Goal: Task Accomplishment & Management: Complete application form

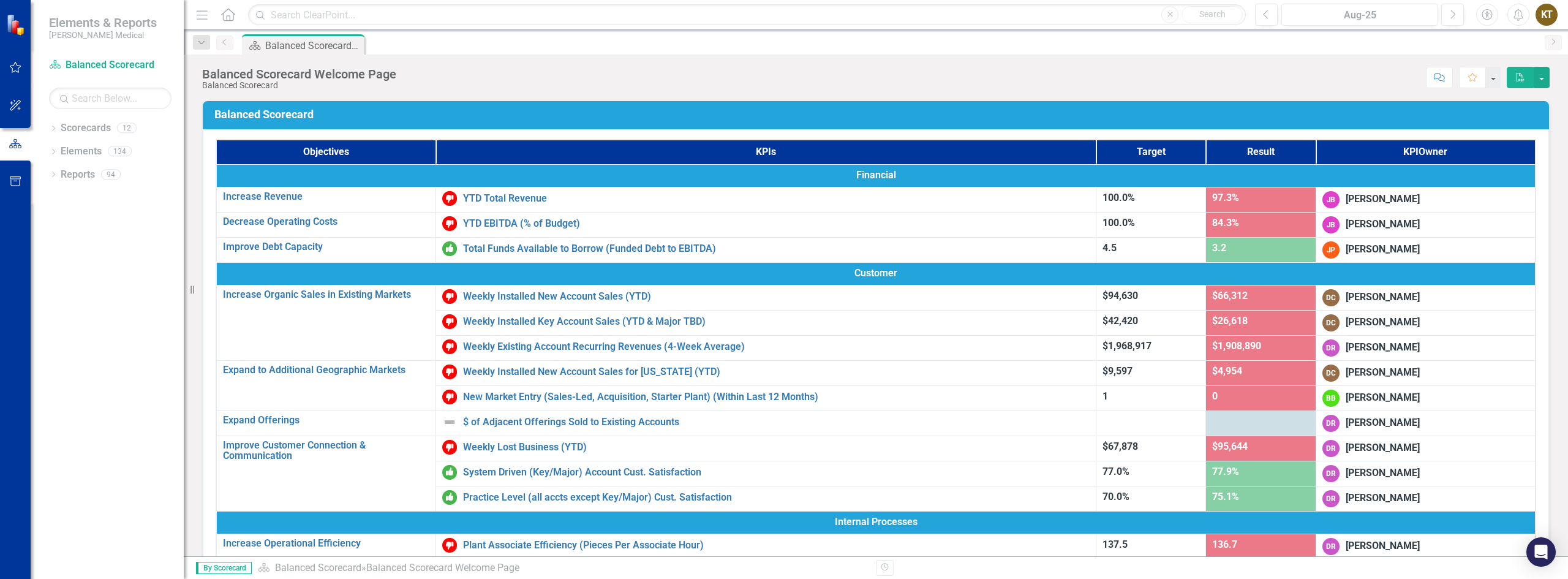
click at [65, 259] on div "Dropdown Scorecards 12 Balanced Scorecard Dropdown Associate Retention & Develo…" at bounding box center [107, 348] width 153 height 461
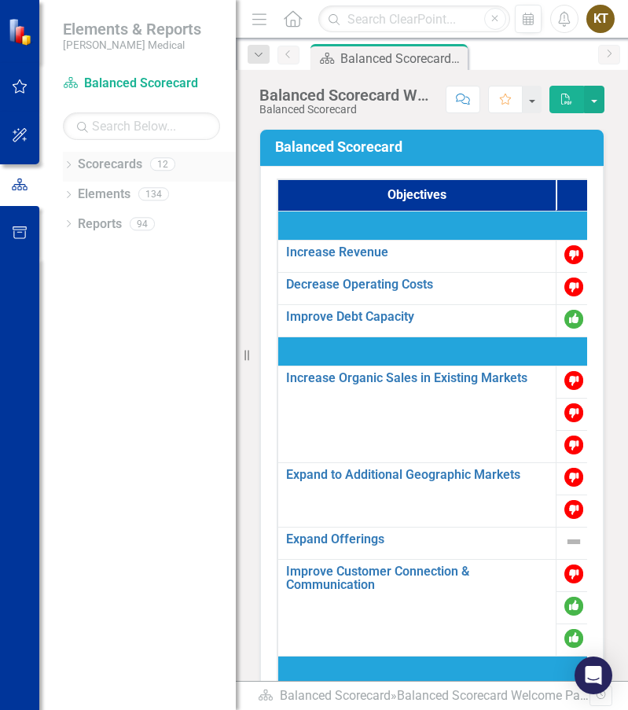
click at [65, 160] on div "Dropdown" at bounding box center [68, 166] width 11 height 13
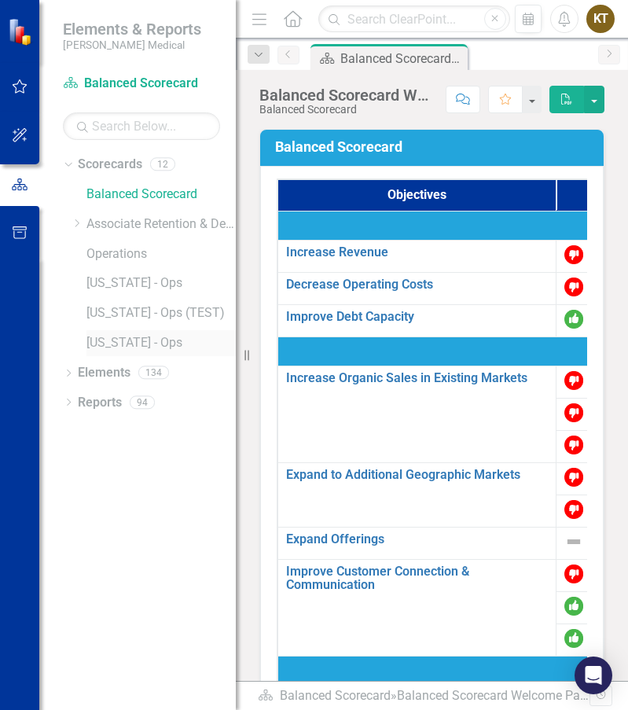
click at [134, 342] on link "[US_STATE] - Ops" at bounding box center [160, 343] width 149 height 18
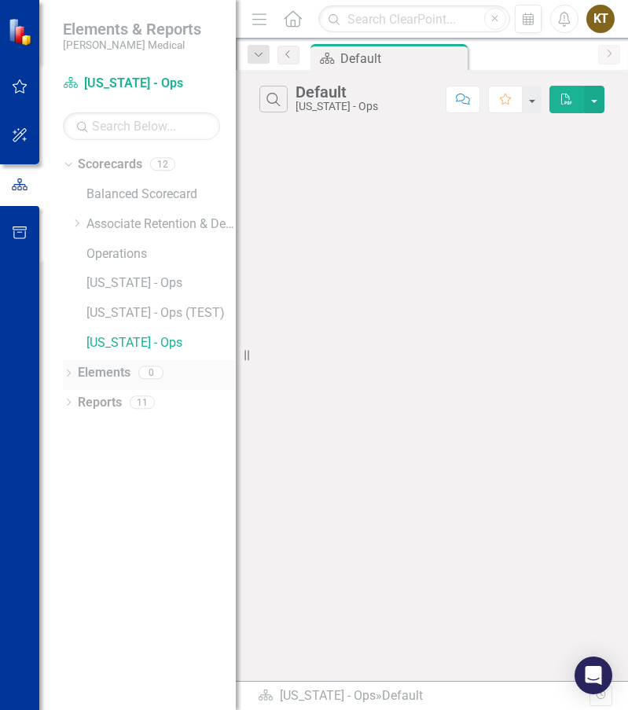
click at [72, 372] on icon "Dropdown" at bounding box center [68, 374] width 11 height 9
click at [69, 501] on div "Dropdown Reports 11" at bounding box center [149, 494] width 173 height 30
click at [118, 339] on link "[US_STATE] - Ops" at bounding box center [160, 343] width 149 height 18
click at [597, 104] on button "button" at bounding box center [594, 100] width 20 height 28
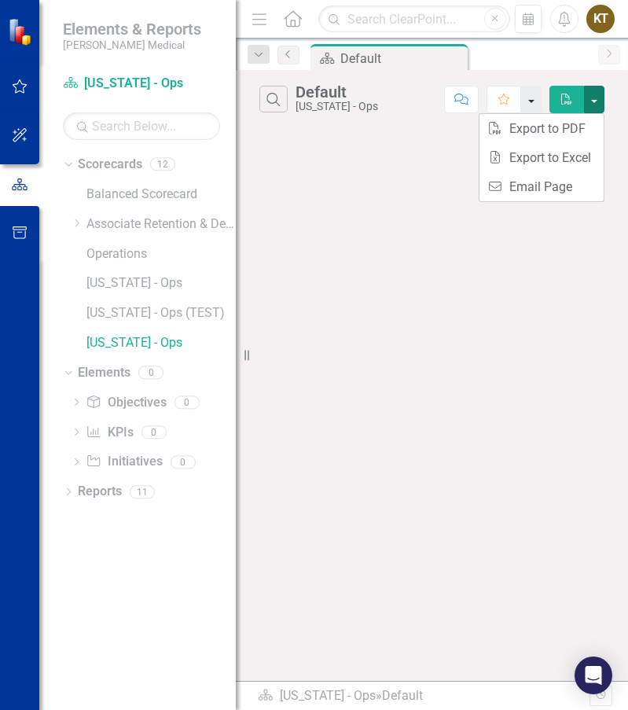
click at [537, 103] on button "button" at bounding box center [531, 100] width 20 height 28
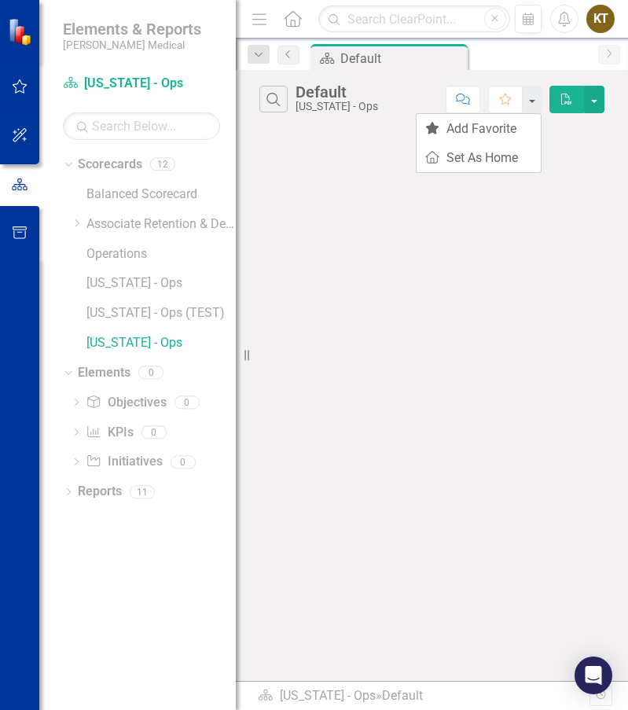
click at [342, 206] on div "Search Default [US_STATE] - Ops Comment Favorite PDF" at bounding box center [432, 375] width 392 height 611
click at [136, 460] on link "Initiative Initiatives" at bounding box center [124, 462] width 76 height 18
click at [71, 462] on icon "Dropdown" at bounding box center [76, 463] width 11 height 9
click at [79, 461] on div "Dropdown" at bounding box center [73, 461] width 13 height 11
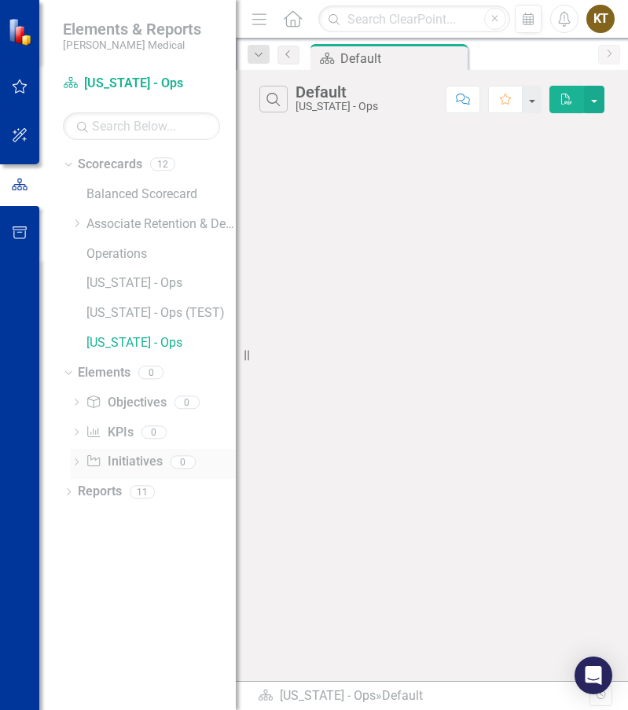
drag, startPoint x: 120, startPoint y: 461, endPoint x: 86, endPoint y: 464, distance: 34.7
click at [86, 464] on icon "Initiative" at bounding box center [94, 460] width 16 height 13
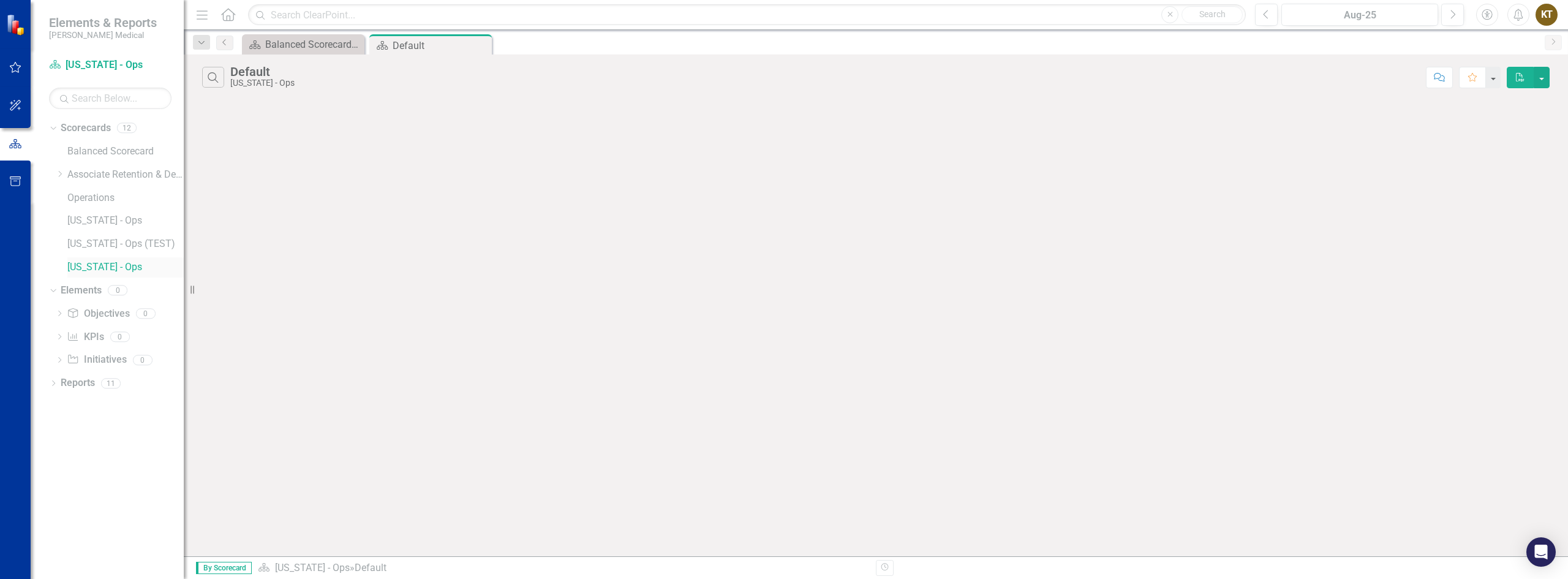
click at [95, 264] on link "[US_STATE] - Ops" at bounding box center [125, 267] width 116 height 14
click at [62, 170] on div "Dropdown" at bounding box center [60, 175] width 9 height 10
click at [75, 198] on icon "Dropdown" at bounding box center [72, 196] width 9 height 7
click at [115, 286] on link "[US_STATE] - HR" at bounding box center [138, 291] width 92 height 14
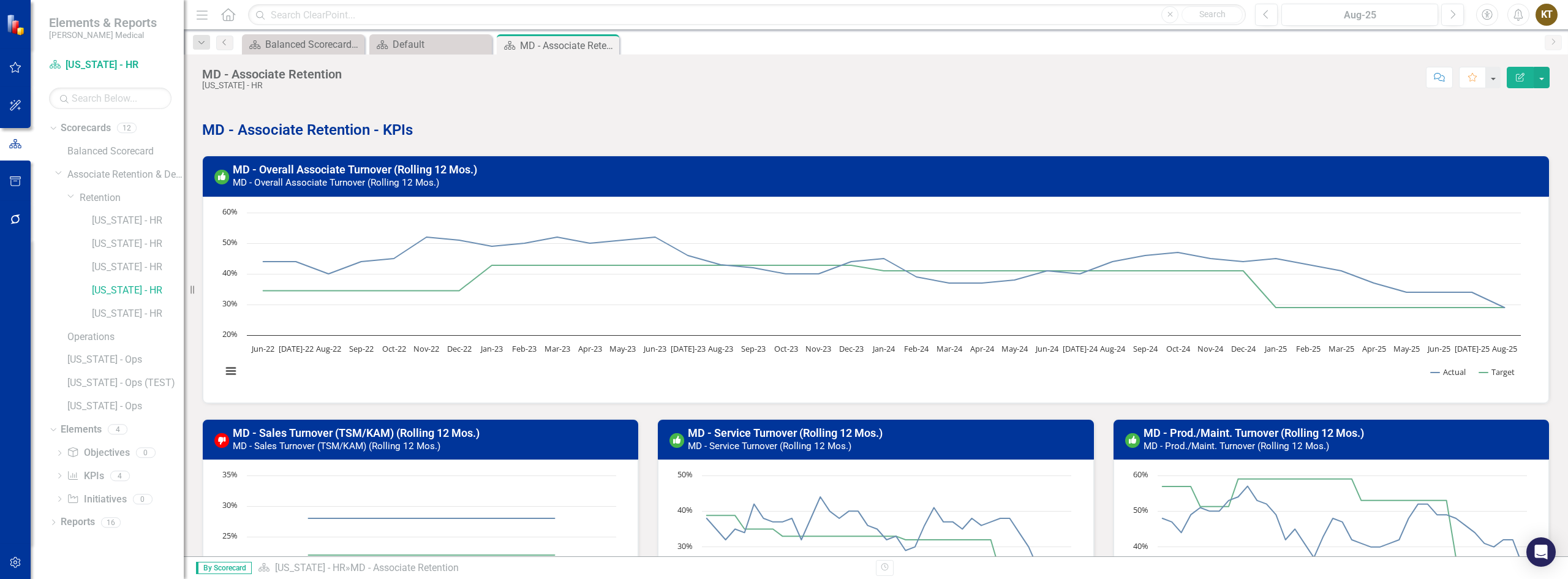
click at [694, 178] on h3 "MD - Overall Associate Turnover (Rolling 12 Mos.) MD - Overall Associate Turnov…" at bounding box center [887, 175] width 1308 height 24
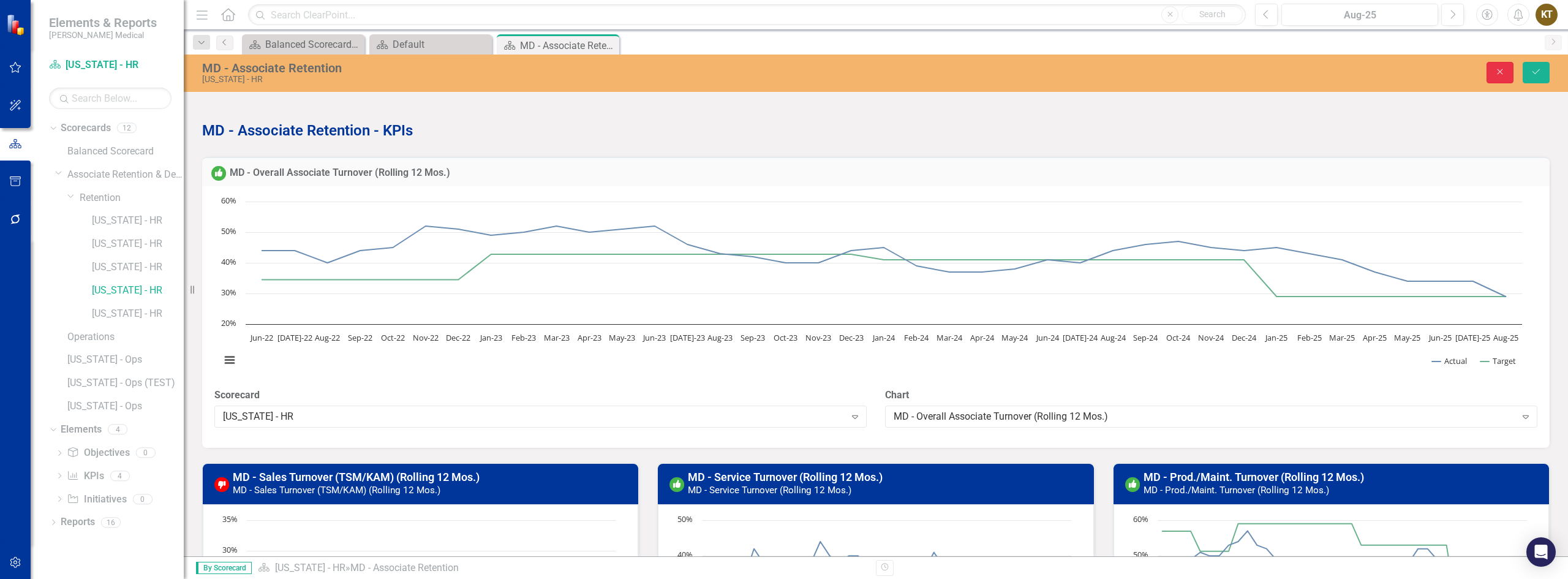
click at [1500, 76] on icon "Close" at bounding box center [1499, 71] width 11 height 9
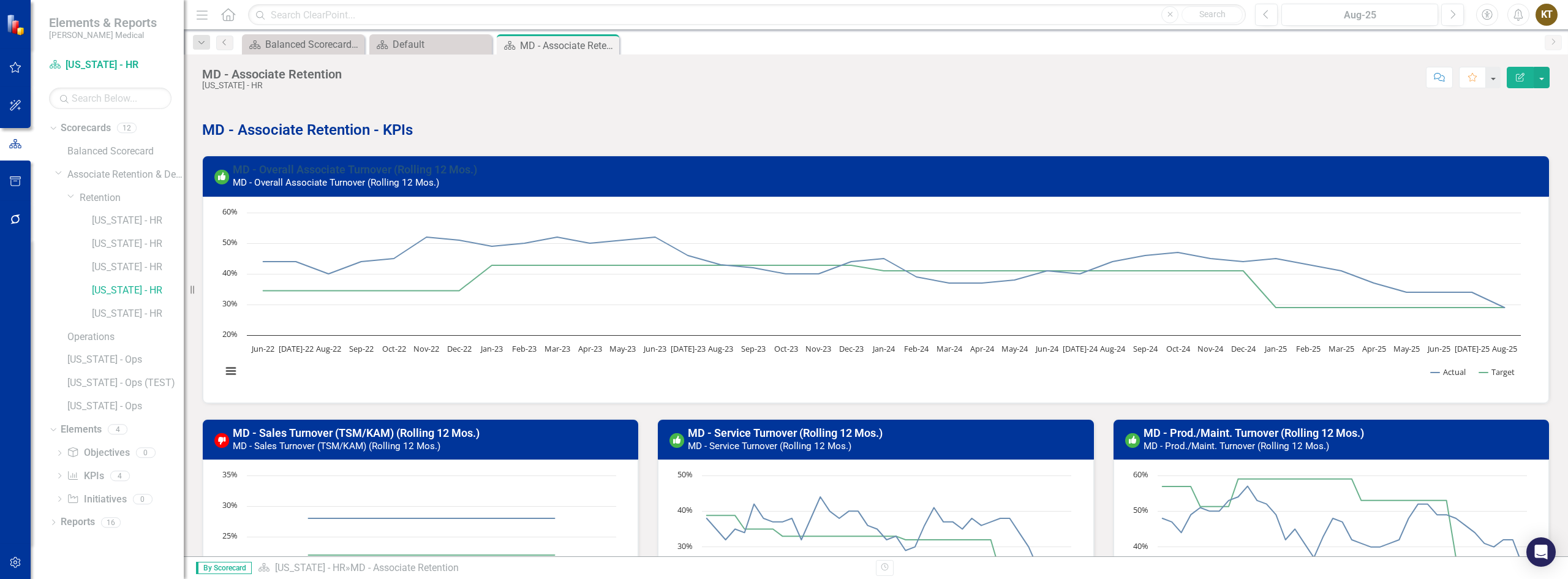
click at [336, 168] on link "MD - Overall Associate Turnover (Rolling 12 Mos.)" at bounding box center [355, 169] width 245 height 13
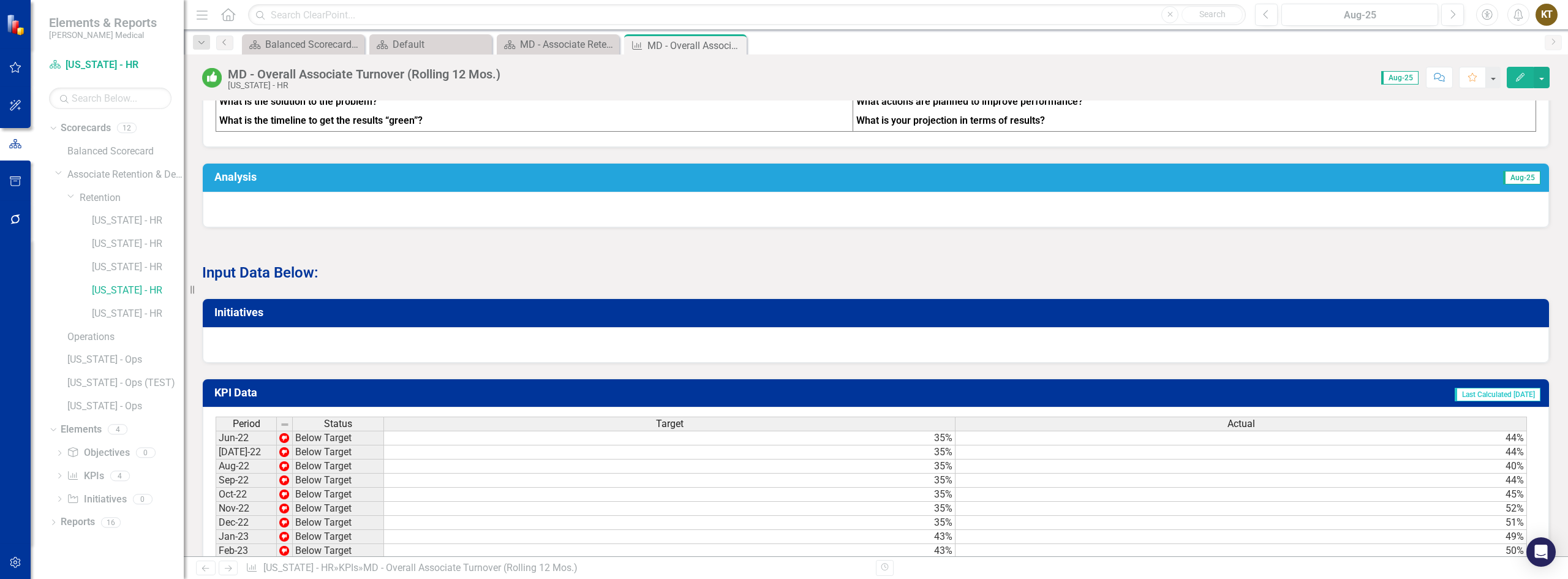
scroll to position [613, 0]
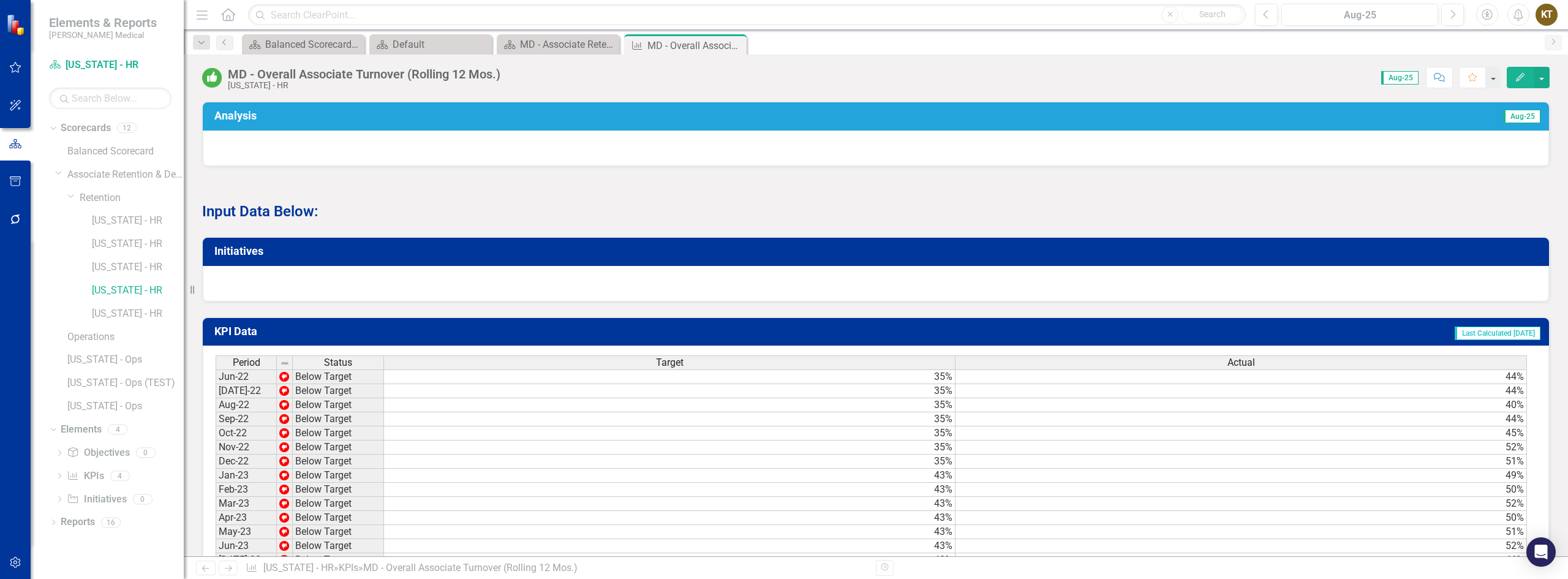
click at [319, 257] on h3 "Initiatives" at bounding box center [878, 251] width 1327 height 12
click at [282, 284] on div at bounding box center [875, 284] width 1346 height 36
click at [236, 257] on h3 "Initiatives" at bounding box center [878, 251] width 1327 height 12
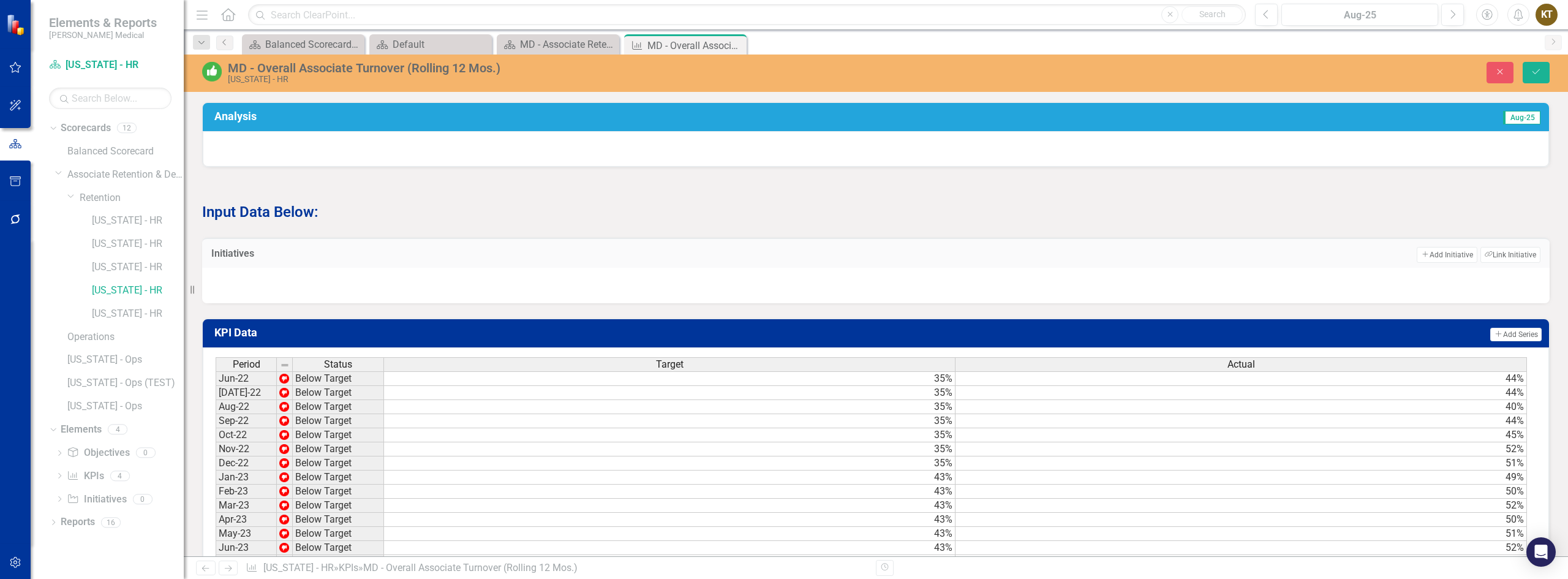
click at [281, 279] on div at bounding box center [875, 285] width 1347 height 36
click at [265, 284] on div at bounding box center [875, 285] width 1347 height 36
click at [1443, 263] on button "Add Add Initiative" at bounding box center [1446, 255] width 60 height 16
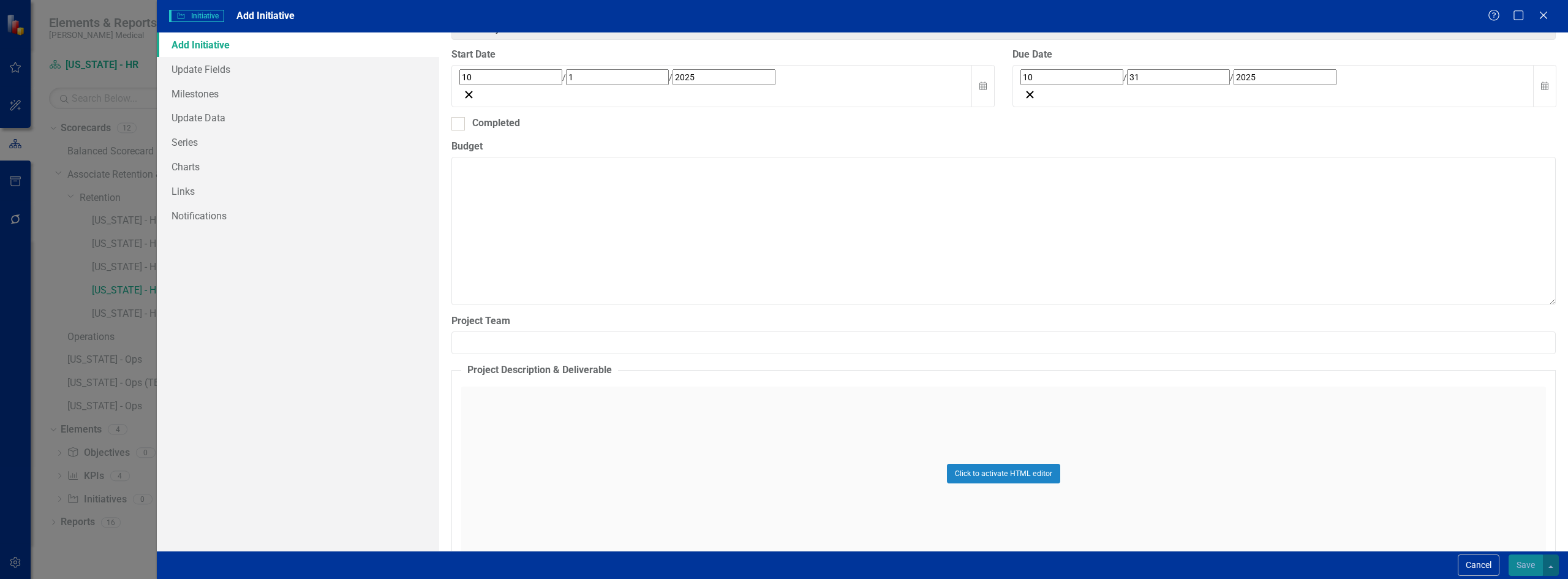
scroll to position [415, 0]
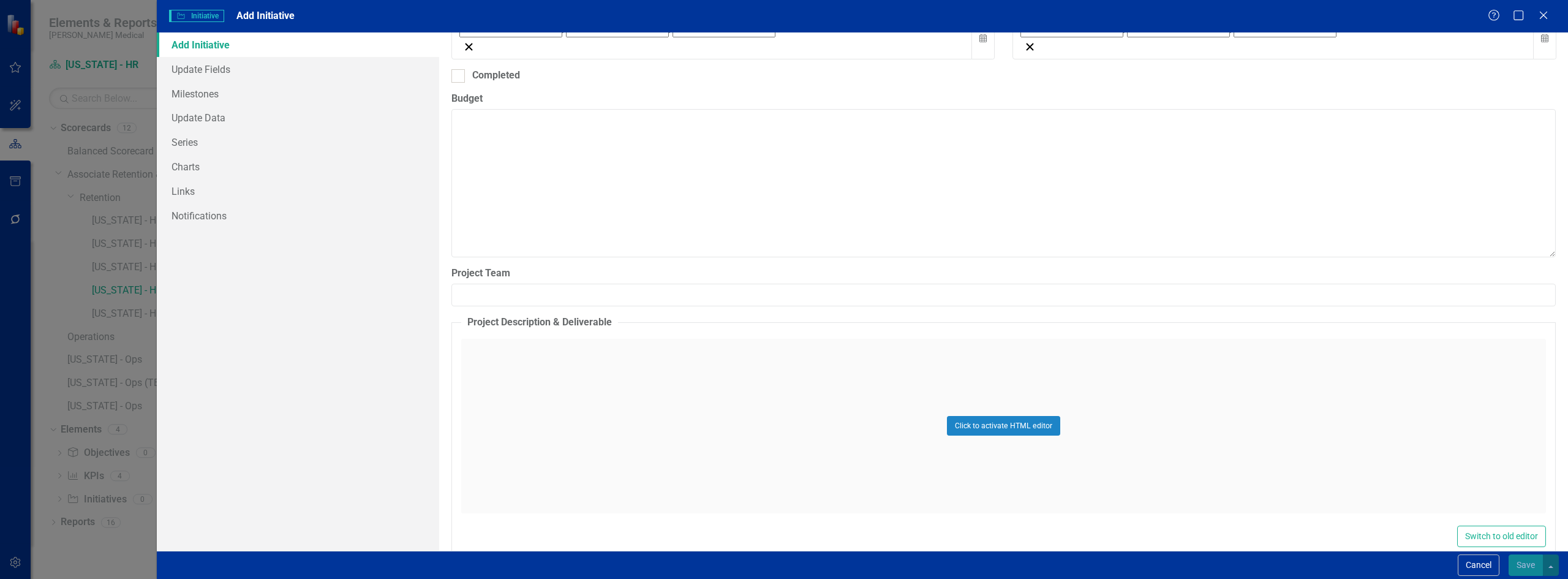
click at [531, 348] on div "Click to activate HTML editor" at bounding box center [1004, 426] width 1085 height 175
click at [486, 470] on body "Rich Text Area. Press ALT-0 for help." at bounding box center [1002, 436] width 1082 height 184
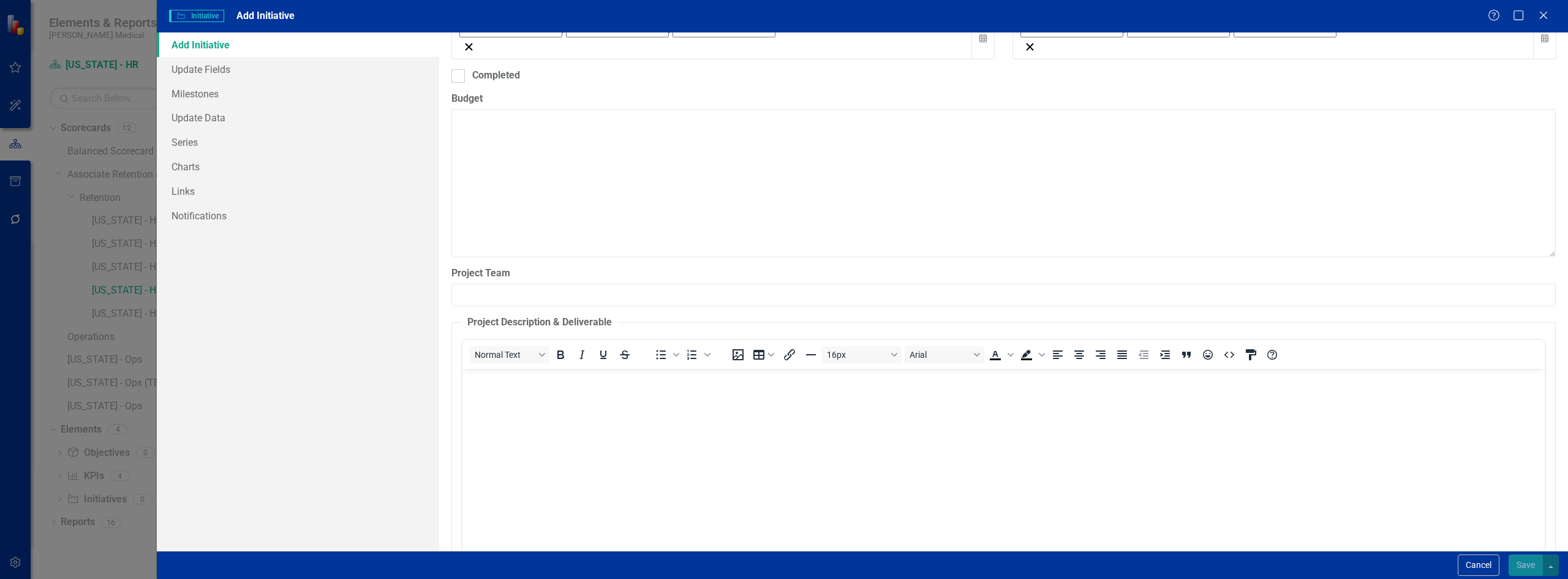
click at [768, 21] on div "Initiative Initiative Add Initiative" at bounding box center [828, 16] width 1319 height 14
click at [792, 7] on div "Initiative Initiative Add Initiative Help Maximize Close" at bounding box center [862, 16] width 1411 height 33
click at [576, 155] on textarea "Budget" at bounding box center [1003, 183] width 1104 height 148
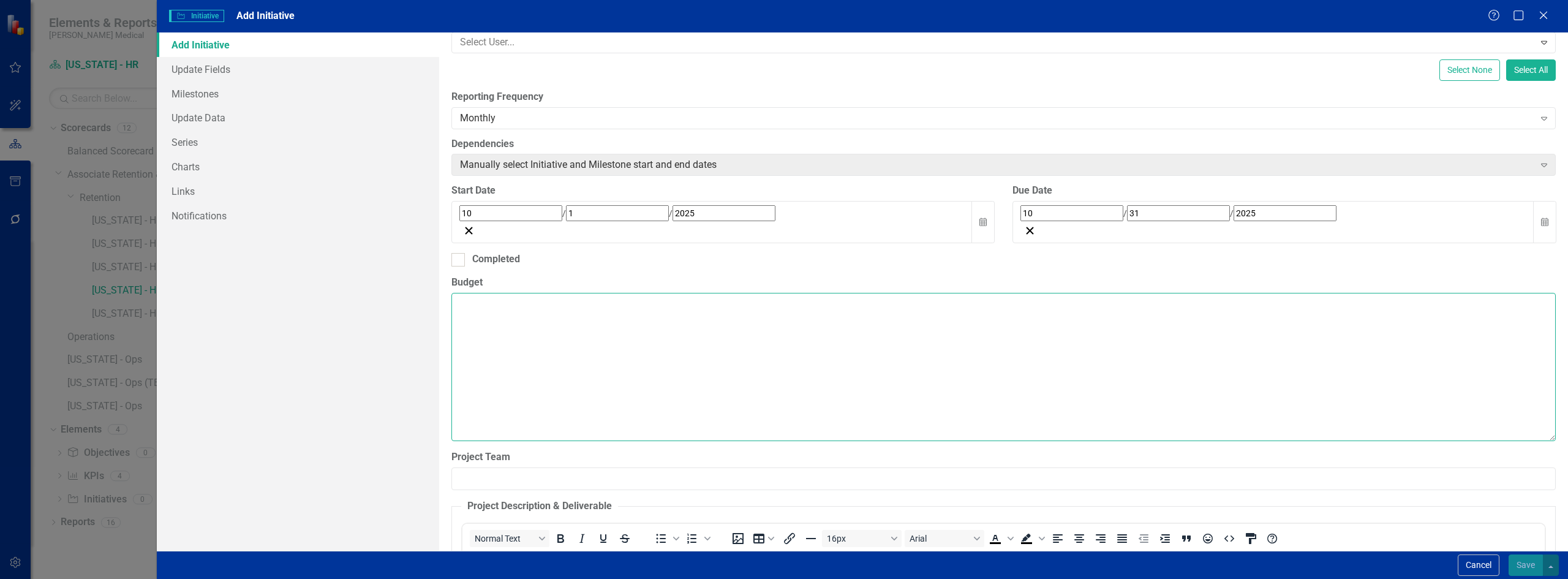
click at [470, 308] on textarea "Budget" at bounding box center [1003, 367] width 1104 height 148
click at [1127, 205] on input "31" at bounding box center [1178, 213] width 103 height 16
click at [1199, 240] on button "›" at bounding box center [1186, 241] width 27 height 27
click at [1125, 373] on abbr "31" at bounding box center [1121, 378] width 10 height 10
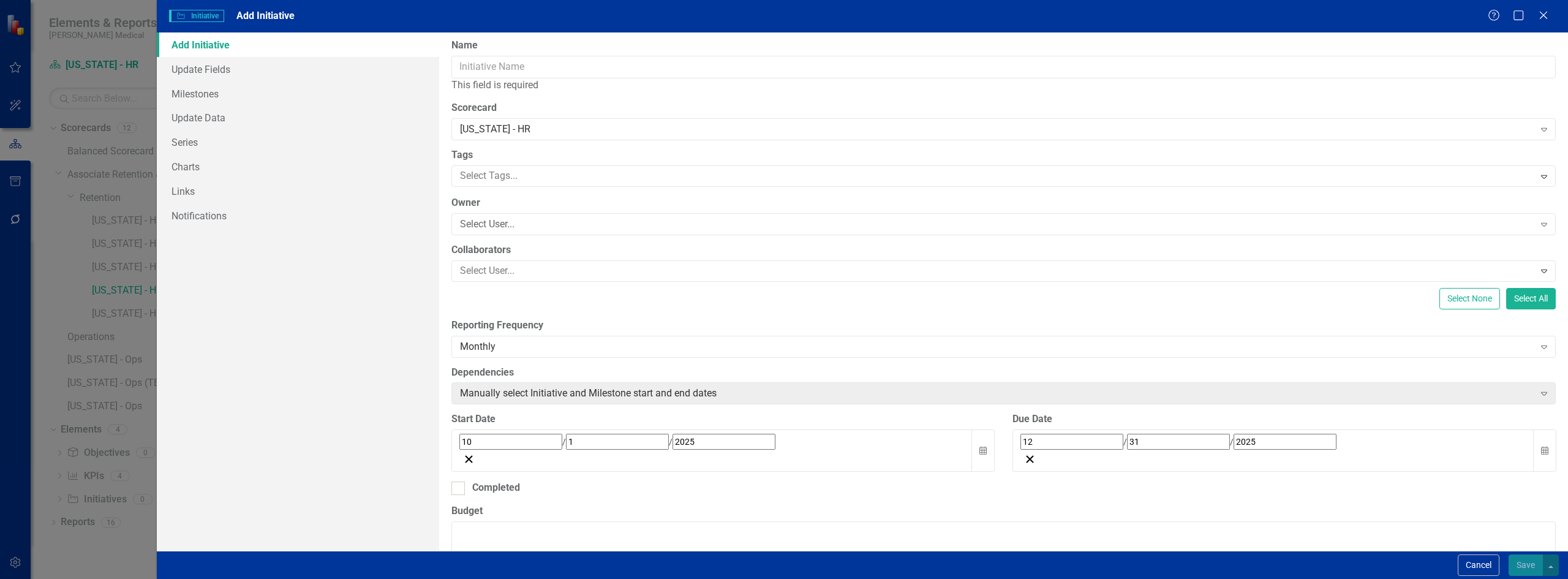
scroll to position [0, 0]
click at [46, 282] on div "Initiative Initiative Add Initiative Help Maximize Close Add Initiative Update …" at bounding box center [784, 289] width 1568 height 579
click at [259, 357] on div "Add Initiative Update Fields Milestones Update Data Series Charts Links Notific…" at bounding box center [298, 291] width 282 height 518
click at [479, 70] on input "Name" at bounding box center [1003, 69] width 1104 height 23
paste input "Morale, Team Building, and Associate Appreciation"
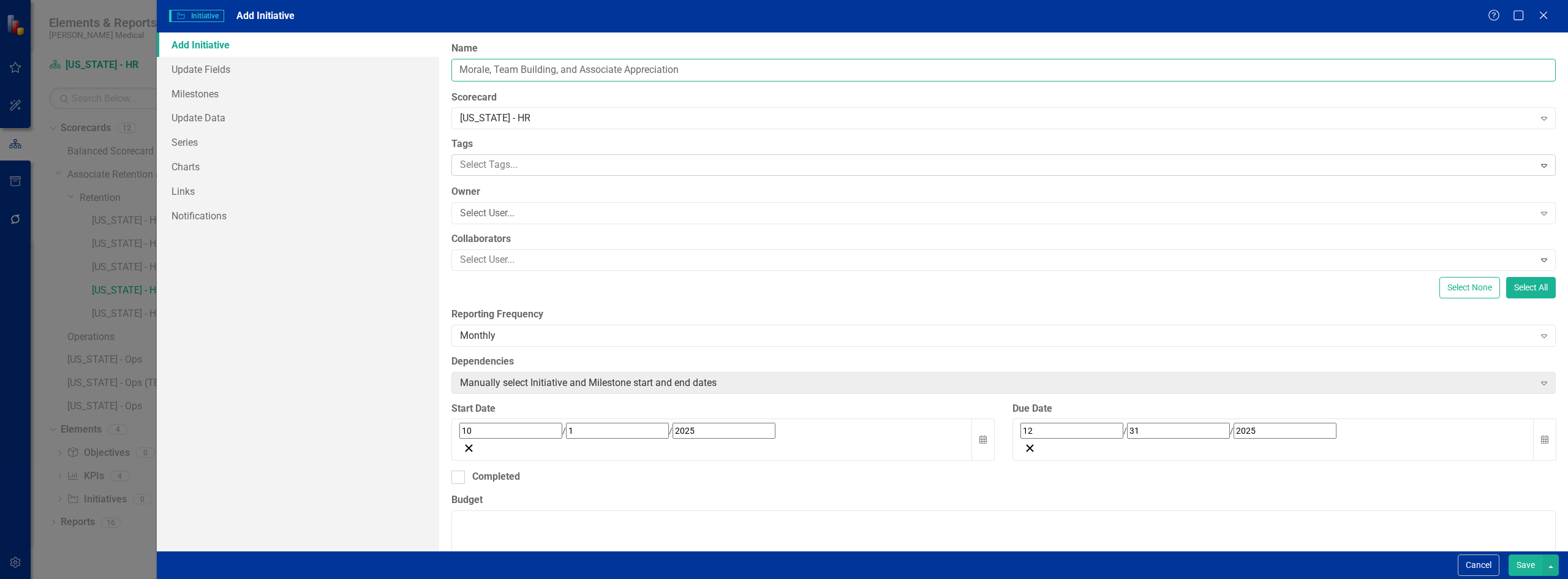
type input "Morale, Team Building, and Associate Appreciation"
click at [482, 154] on div "Select Tags... Expand" at bounding box center [1003, 165] width 1104 height 22
click at [370, 149] on link "Series" at bounding box center [298, 142] width 282 height 24
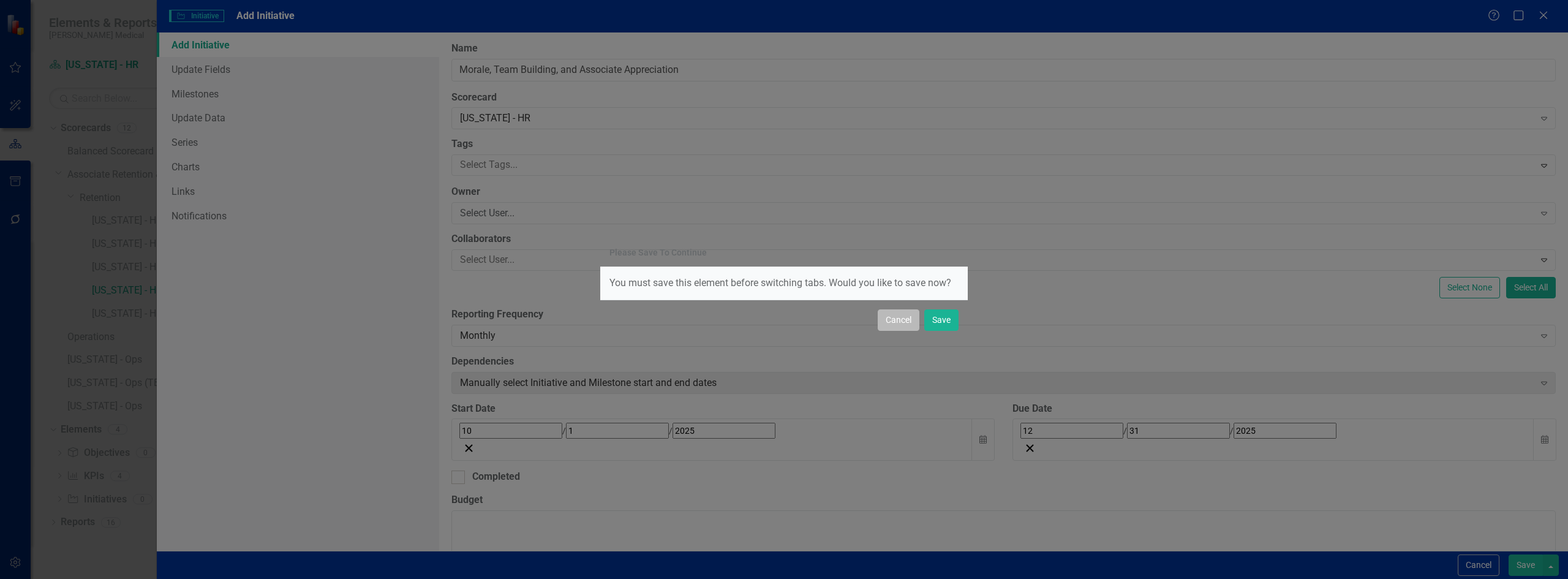
click at [899, 327] on button "Cancel" at bounding box center [898, 320] width 41 height 22
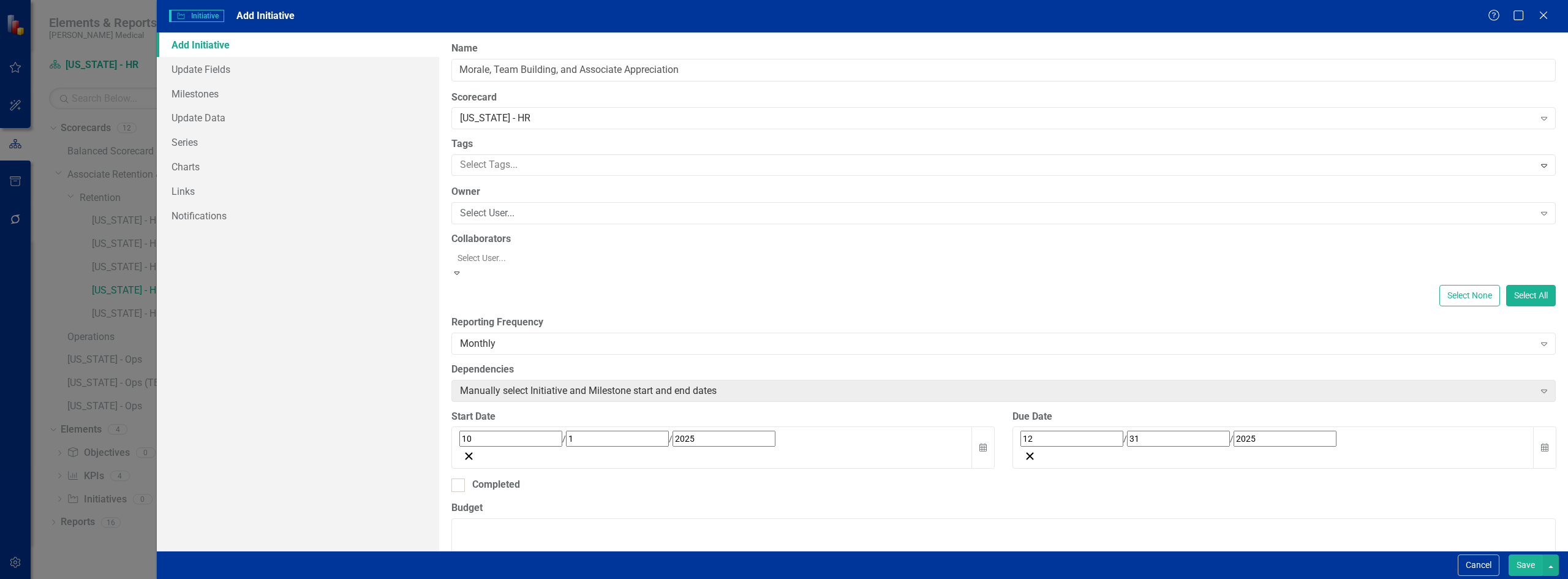
click at [510, 252] on div at bounding box center [1005, 257] width 1104 height 15
click at [508, 254] on div at bounding box center [1005, 257] width 1104 height 15
type input "p"
click at [585, 253] on div at bounding box center [1005, 257] width 1104 height 15
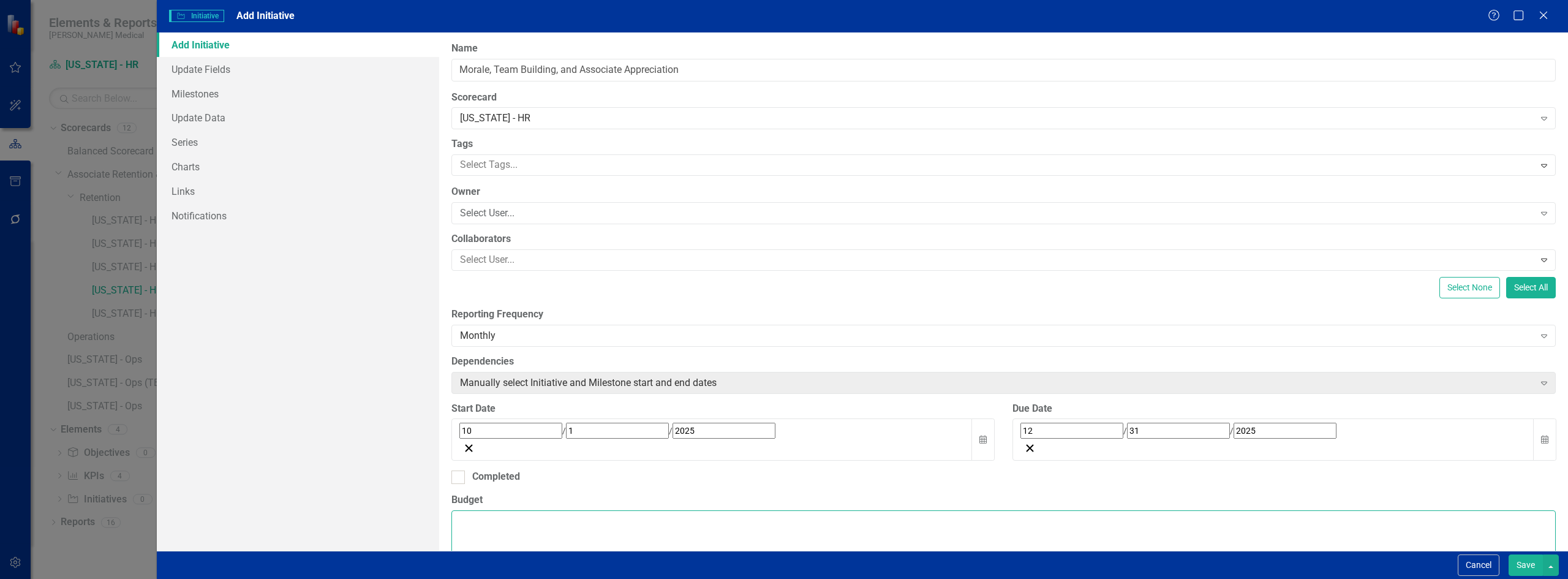
click at [492, 510] on textarea "Budget" at bounding box center [1003, 584] width 1104 height 148
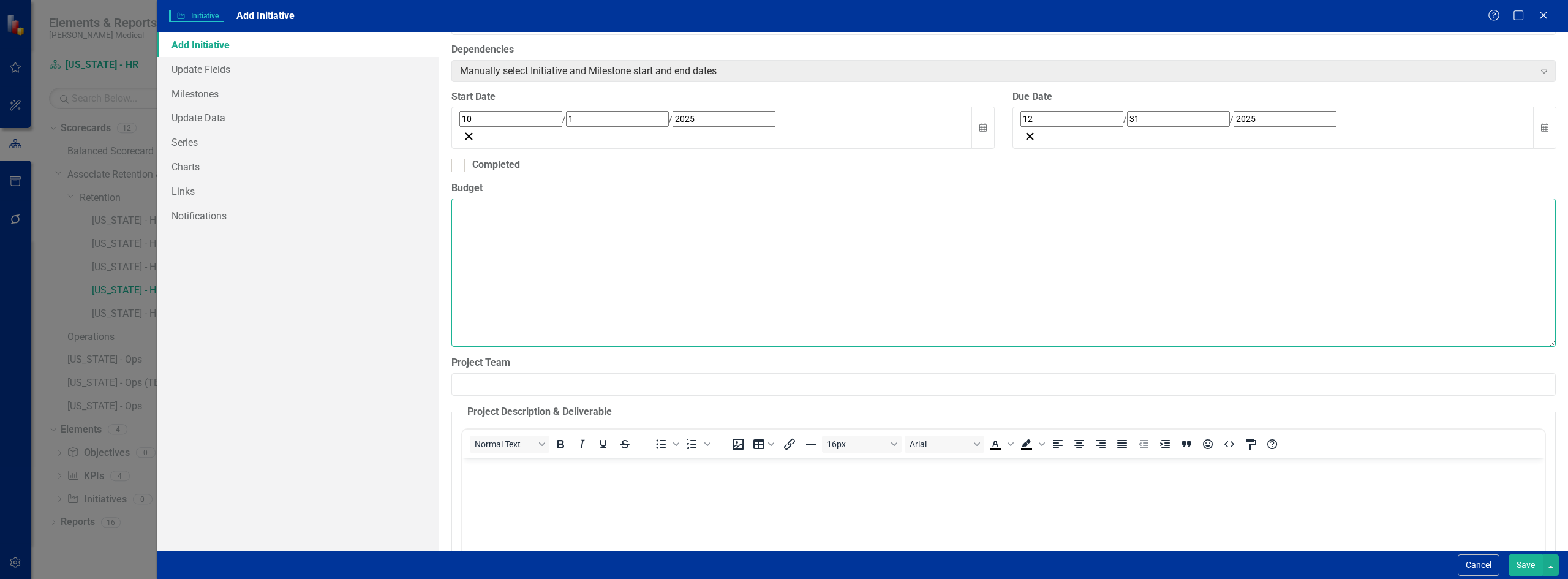
scroll to position [429, 0]
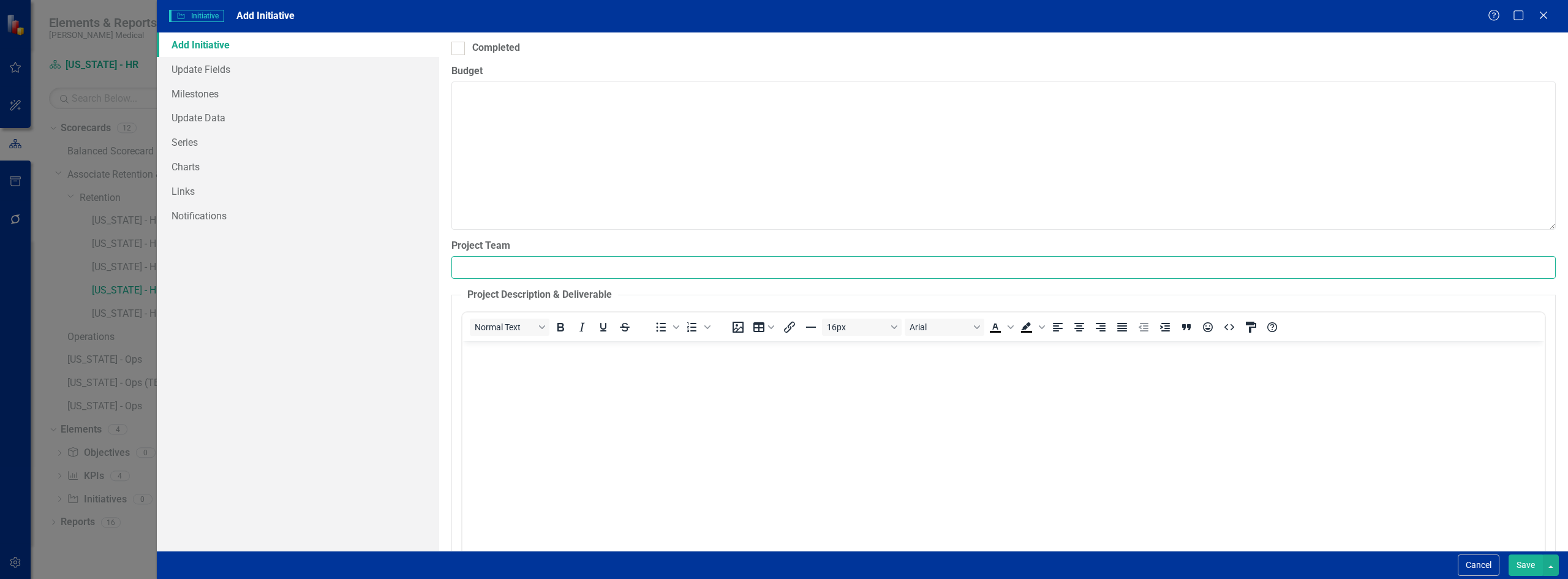
click at [474, 256] on input "Project Team" at bounding box center [1003, 267] width 1104 height 23
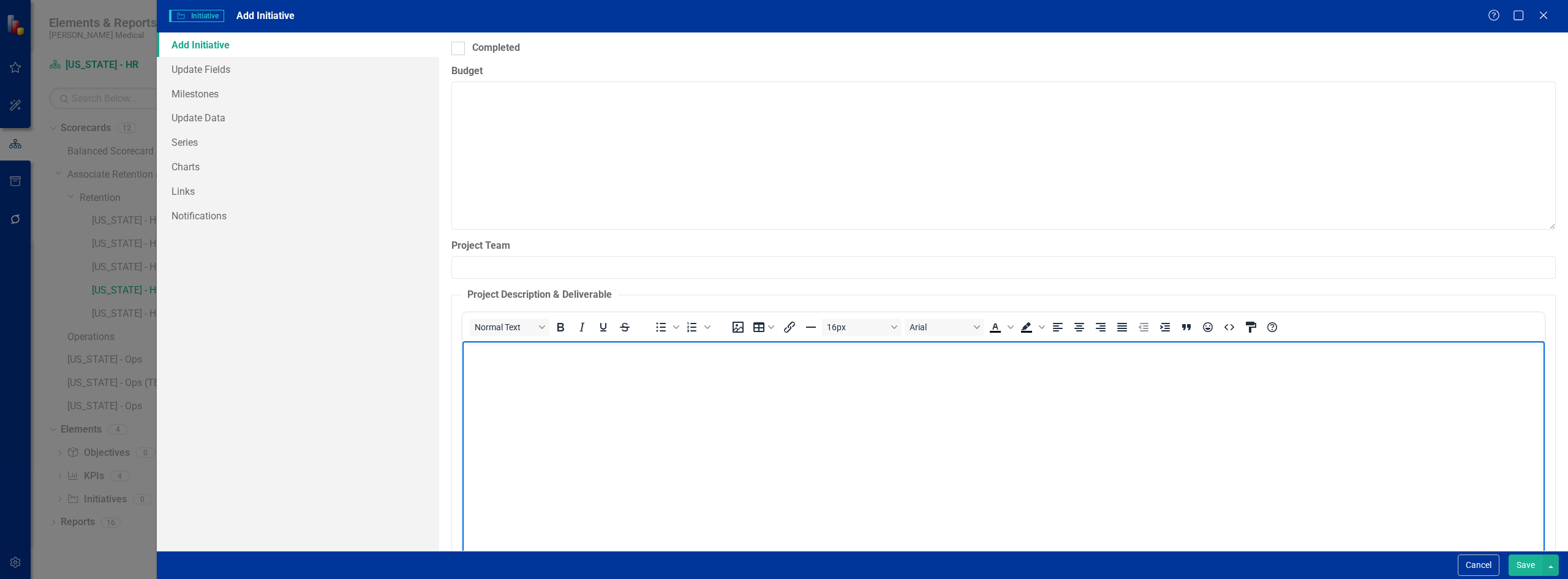
click at [500, 386] on body "Rich Text Area. Press ALT-0 for help." at bounding box center [1002, 432] width 1082 height 184
drag, startPoint x: 712, startPoint y: 356, endPoint x: 863, endPoint y: 687, distance: 363.8
click at [461, 360] on html "Morale, Team Building, and Associate Appreciation" at bounding box center [1002, 432] width 1082 height 184
click at [502, 370] on body "Rich Text Area. Press ALT-0 for help." at bounding box center [1002, 432] width 1082 height 184
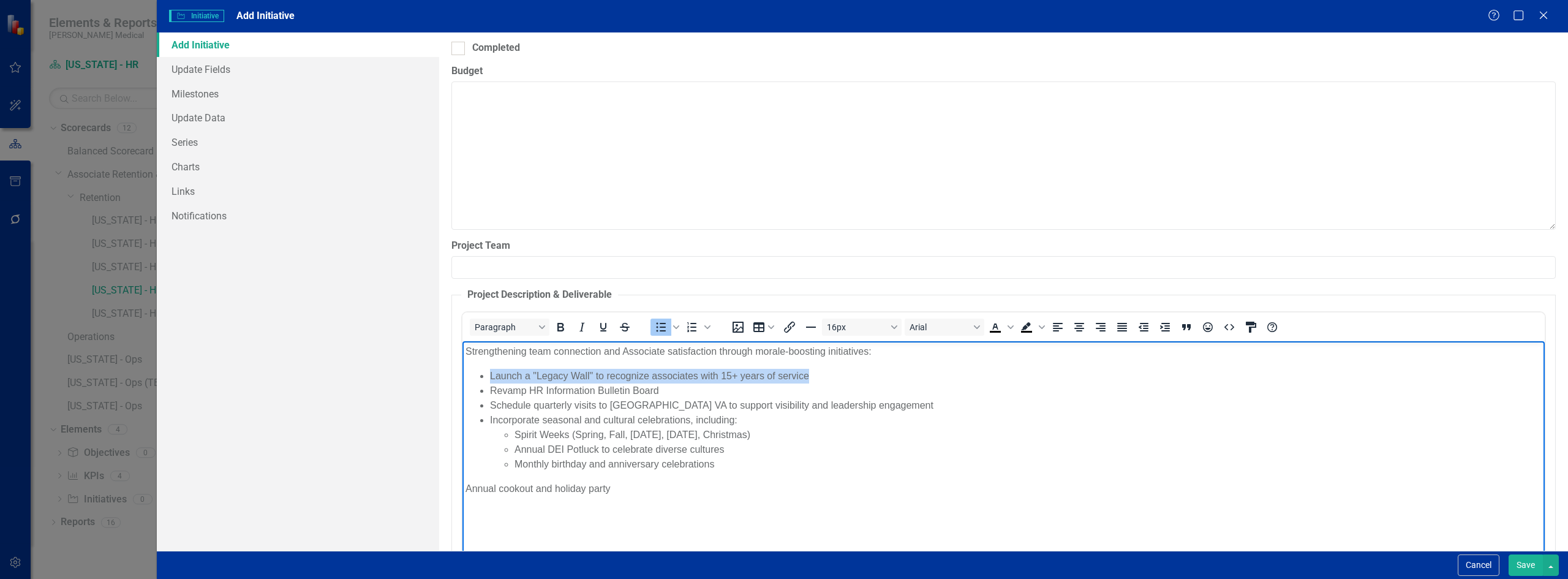
drag, startPoint x: 828, startPoint y: 372, endPoint x: 485, endPoint y: 380, distance: 343.1
click at [485, 380] on ul "Launch a "Legacy Wall" to recognize associates with 15+ years of service Revamp…" at bounding box center [1002, 419] width 1076 height 103
click at [492, 388] on li "Revamp HR Information Bulletin Board" at bounding box center [1015, 390] width 1051 height 15
drag, startPoint x: 487, startPoint y: 376, endPoint x: 822, endPoint y: 370, distance: 335.1
click at [822, 370] on ul "Launch a "Legacy Wall" to recognize associates with 15+ years of service Revamp…" at bounding box center [1002, 419] width 1076 height 103
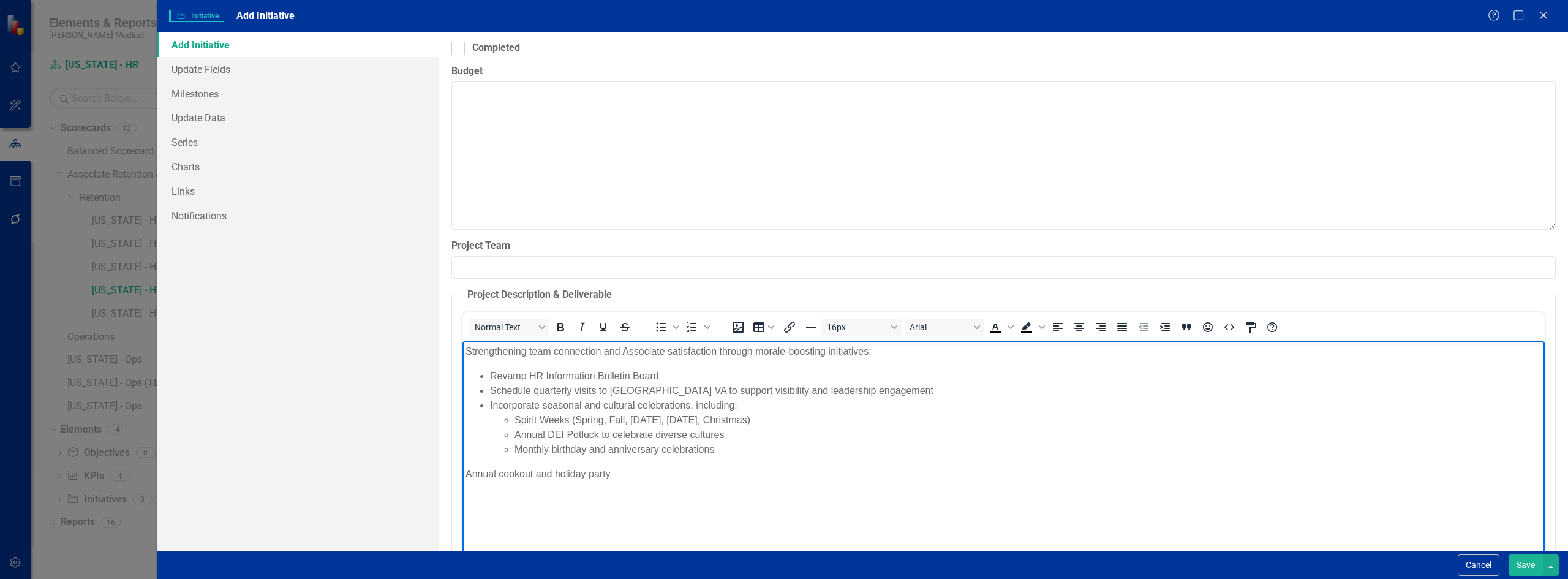
click at [528, 350] on p "Strengthening team connection and Associate satisfaction through morale-boostin…" at bounding box center [1002, 351] width 1076 height 15
click at [679, 372] on li "Revamp HR Information Bulletin Board" at bounding box center [1015, 375] width 1051 height 15
drag, startPoint x: 533, startPoint y: 390, endPoint x: 579, endPoint y: 393, distance: 46.1
click at [579, 393] on li "Schedule quarterly visits to [GEOGRAPHIC_DATA] VA to support visibility and lea…" at bounding box center [1015, 390] width 1051 height 15
drag, startPoint x: 856, startPoint y: 385, endPoint x: 475, endPoint y: 390, distance: 381.0
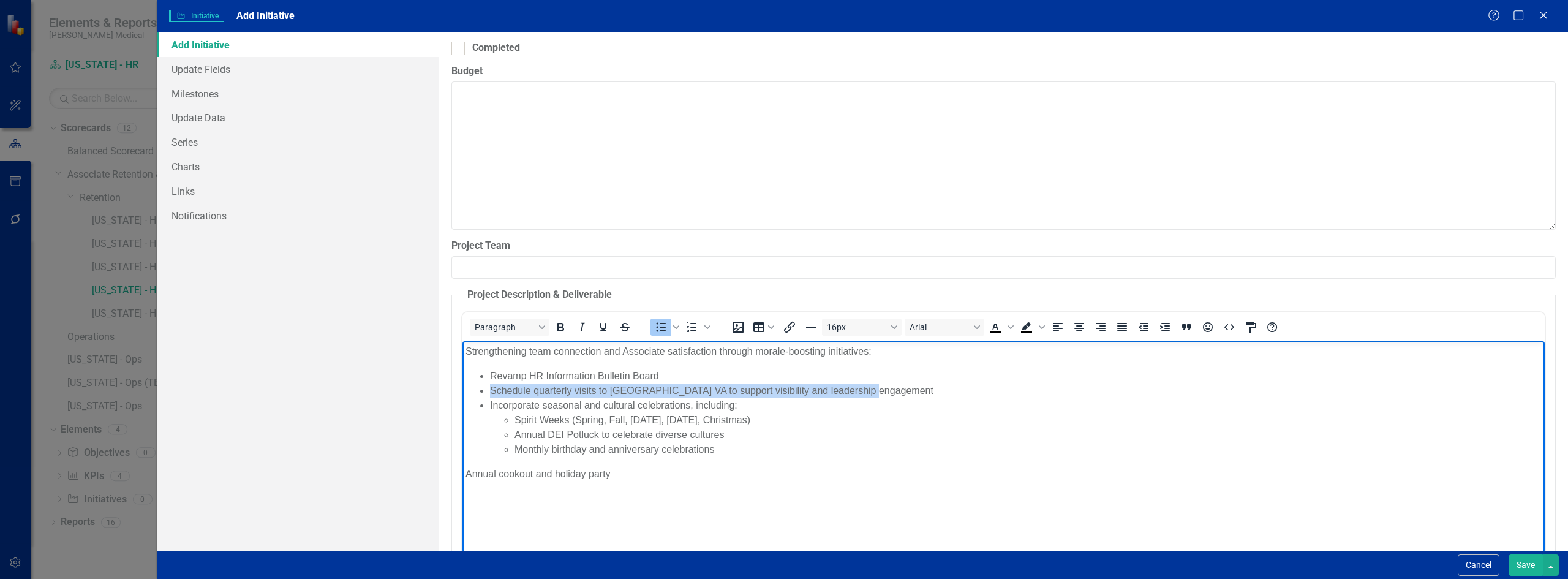
click at [475, 390] on ul "Revamp HR Information Bulletin Board Schedule quarterly visits to [GEOGRAPHIC_D…" at bounding box center [1002, 411] width 1076 height 88
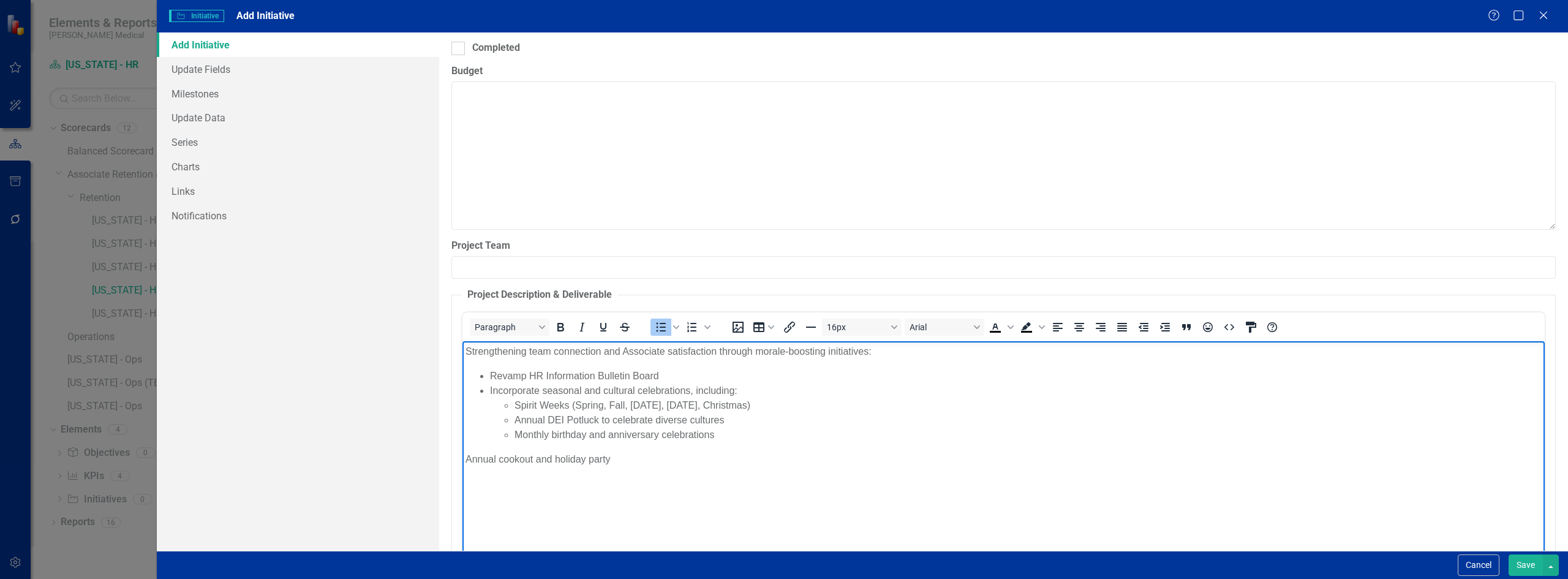
click at [665, 370] on li "Revamp HR Information Bulletin Board" at bounding box center [1015, 375] width 1051 height 15
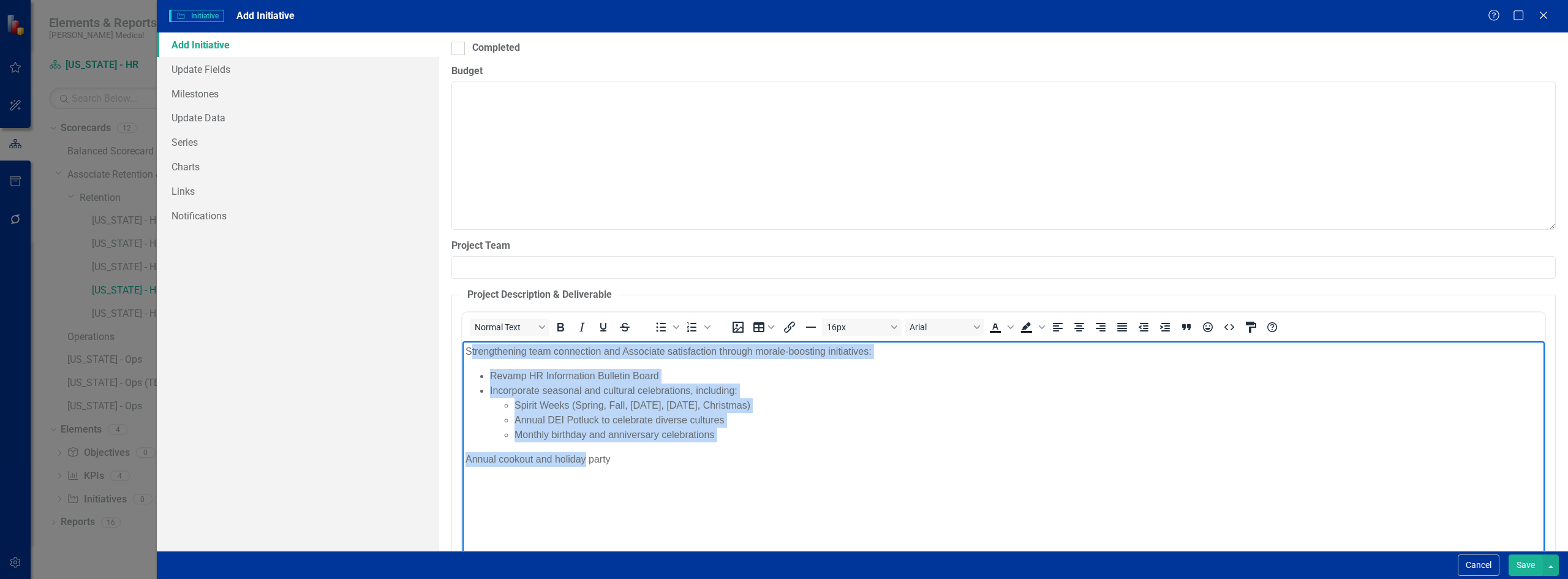
drag, startPoint x: 583, startPoint y: 492, endPoint x: 472, endPoint y: 344, distance: 185.0
click at [472, 344] on body "Strengthening team connection and Associate satisfaction through morale-boostin…" at bounding box center [1002, 432] width 1082 height 184
drag, startPoint x: 645, startPoint y: 468, endPoint x: 454, endPoint y: 350, distance: 224.5
click at [461, 350] on html "Strengthening team connection and Associate satisfaction through morale-boostin…" at bounding box center [1002, 432] width 1082 height 184
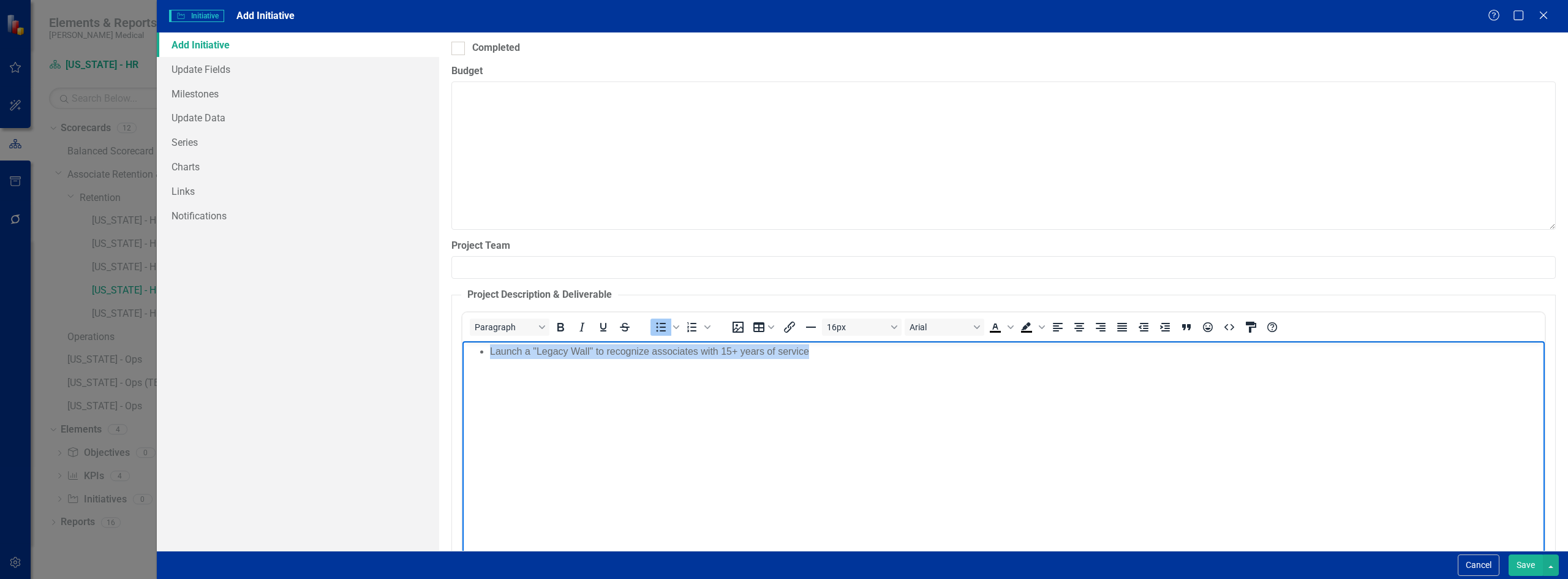
drag, startPoint x: 836, startPoint y: 350, endPoint x: 170, endPoint y: 369, distance: 666.3
click at [461, 369] on html "Launch a "Legacy Wall" to recognize associates with 15+ years of service" at bounding box center [1002, 432] width 1082 height 184
click at [499, 355] on p "Rich Text Area. Press ALT-0 for help." at bounding box center [1002, 351] width 1076 height 15
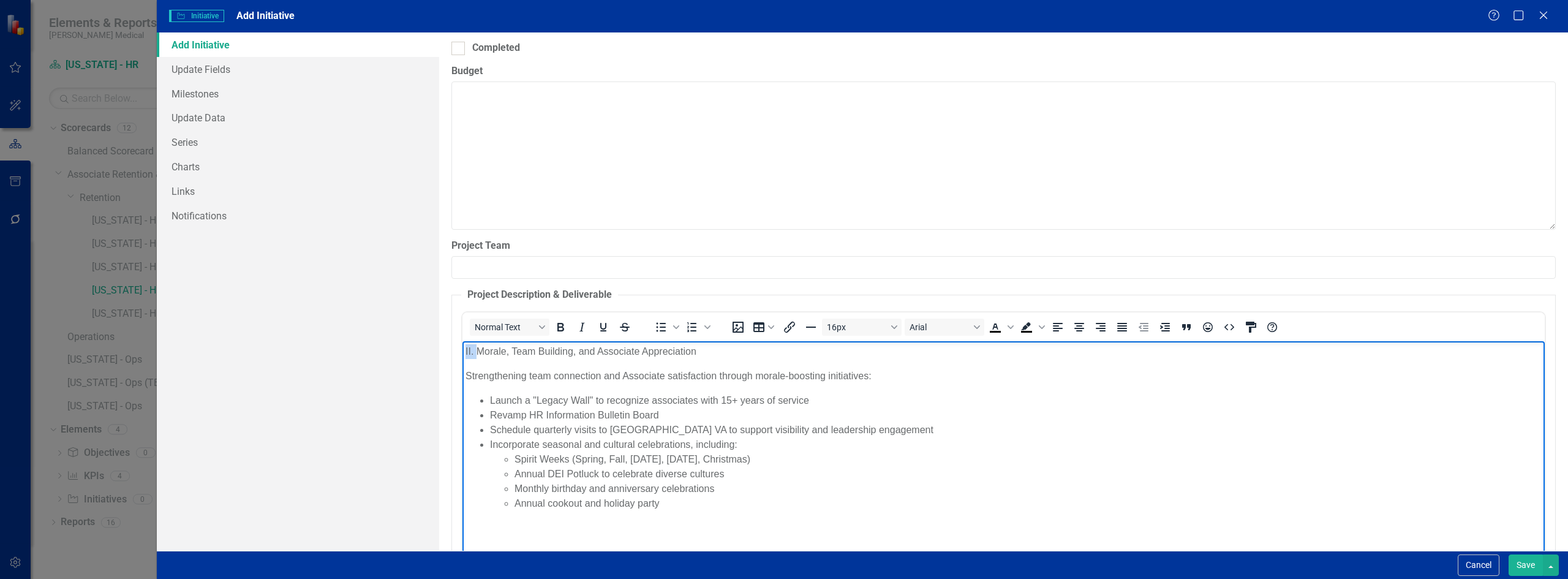
drag, startPoint x: 479, startPoint y: 345, endPoint x: 422, endPoint y: 338, distance: 57.4
click at [461, 341] on html "II. Morale, Team Building, and Associate Appreciation Strengthening team connec…" at bounding box center [1002, 432] width 1082 height 184
drag, startPoint x: 818, startPoint y: 397, endPoint x: 489, endPoint y: 400, distance: 329.0
click at [489, 400] on li "Launch a "Legacy Wall" to recognize associates with 15+ years of service" at bounding box center [1015, 400] width 1051 height 15
click at [733, 470] on li "Monthly birthday and anniversary celebrations" at bounding box center [1027, 473] width 1027 height 15
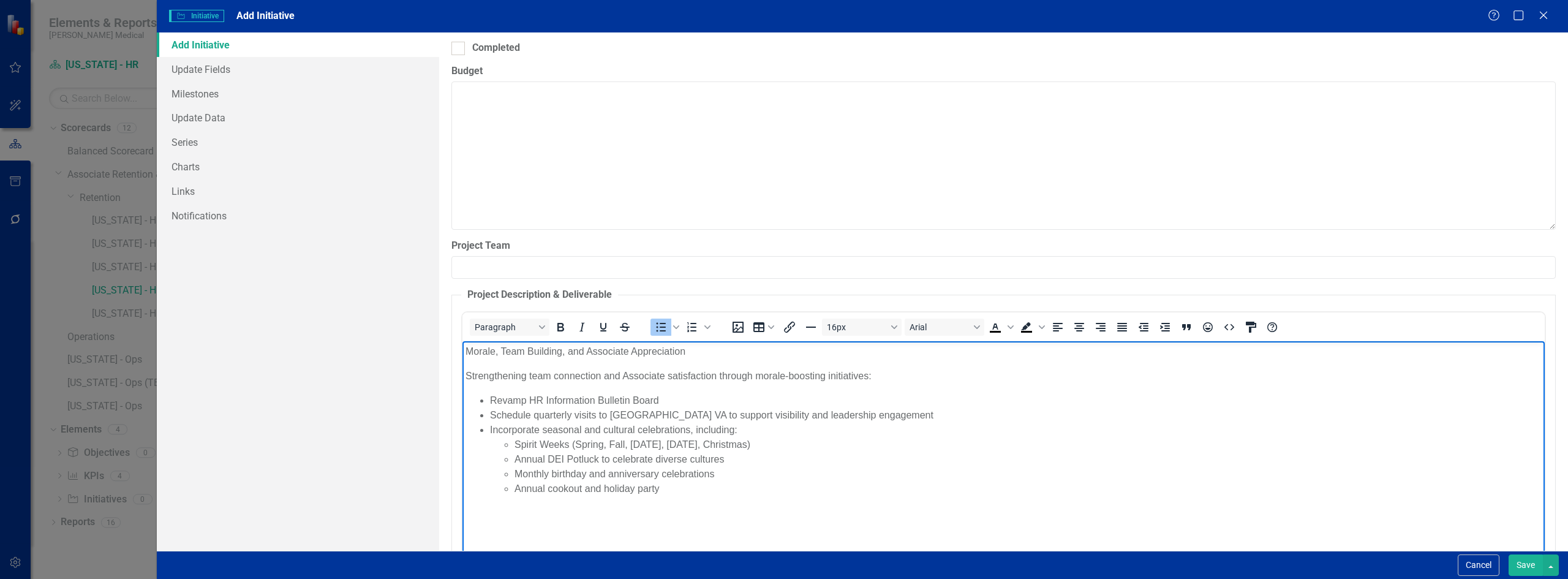
click at [606, 471] on li "Monthly birthday and anniversary celebrations" at bounding box center [1027, 473] width 1027 height 15
click at [697, 503] on body "Morale, Team Building, and Associate Appreciation Strengthening team connection…" at bounding box center [1002, 432] width 1082 height 184
click at [679, 489] on li "Annual cookout and holiday party" at bounding box center [1027, 488] width 1027 height 15
click at [510, 499] on ul "Spirit Weeks (Spring, Fall, [DATE], [DATE], Christmas) Annual DEI Potluck to ce…" at bounding box center [1015, 480] width 1051 height 88
click at [1142, 320] on icon "Decrease indent" at bounding box center [1143, 327] width 15 height 15
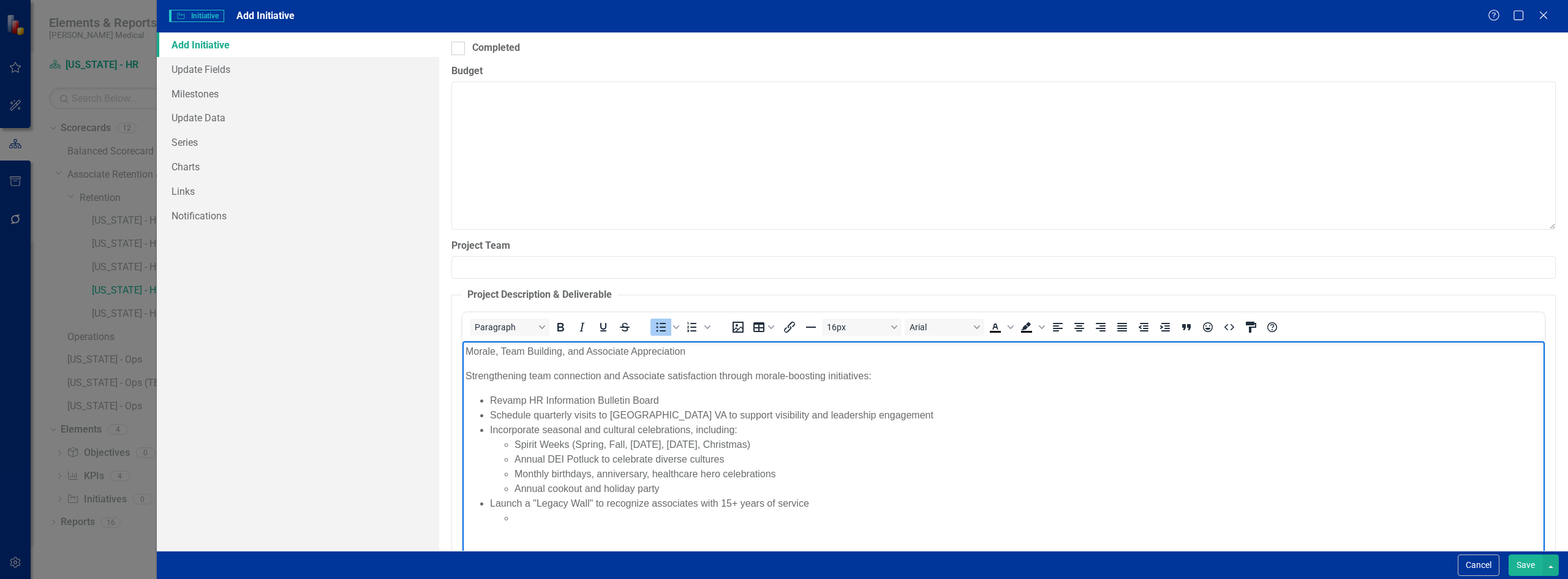
click at [539, 517] on li "Rich Text Area. Press ALT-0 for help." at bounding box center [1027, 517] width 1027 height 15
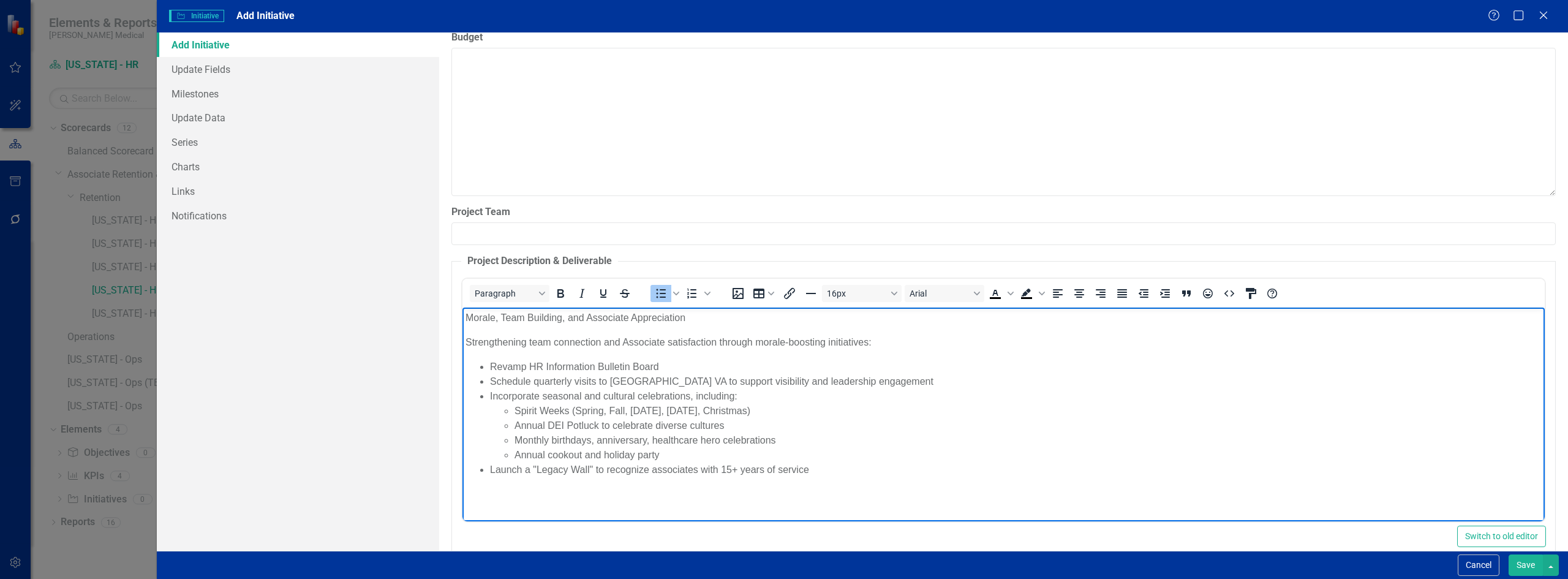
click at [1526, 567] on button "Save" at bounding box center [1525, 565] width 34 height 22
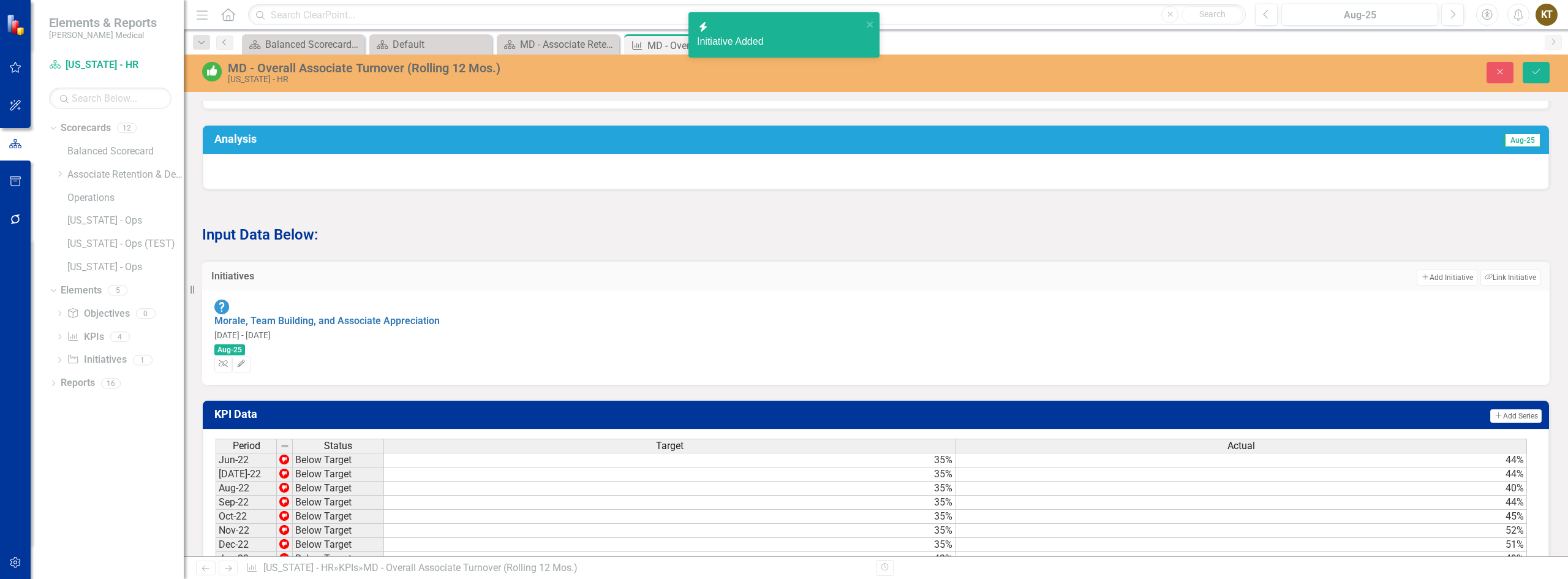
scroll to position [635, 0]
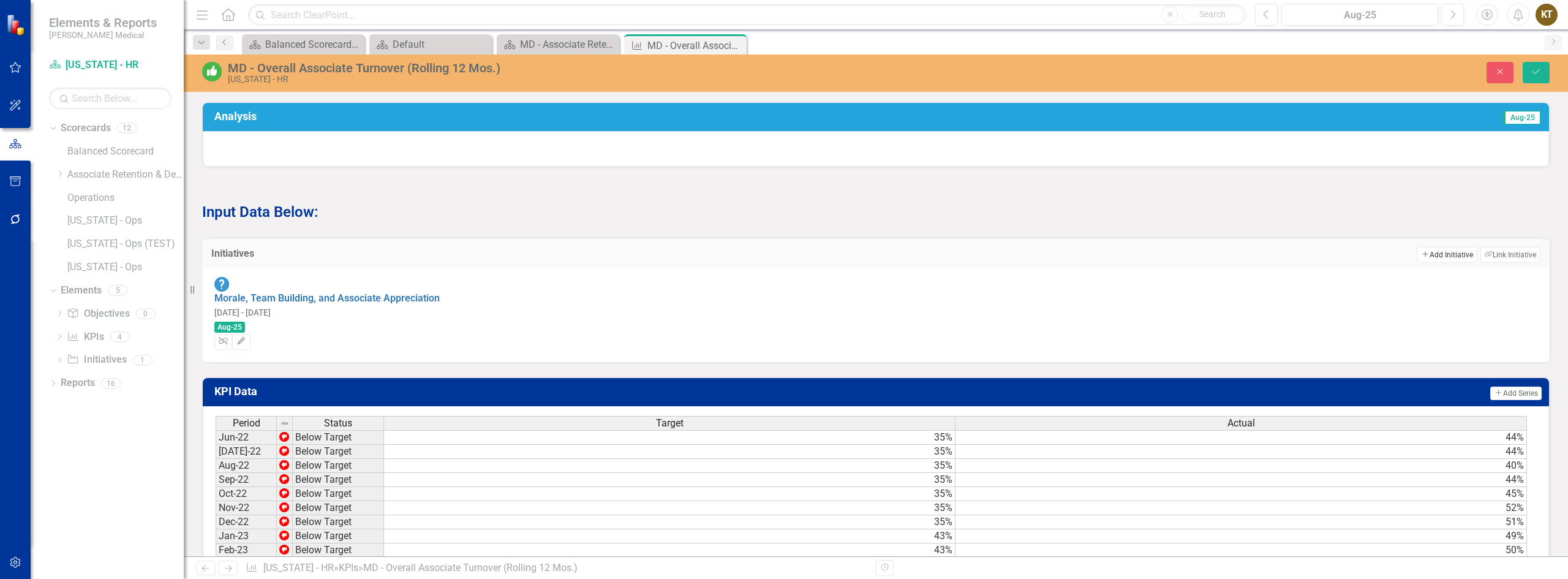
click at [1443, 262] on button "Add Add Initiative" at bounding box center [1446, 255] width 60 height 16
